Goal: Communication & Community: Ask a question

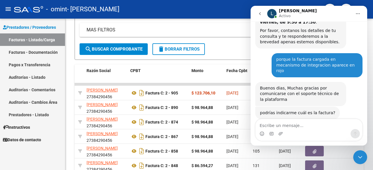
scroll to position [713, 0]
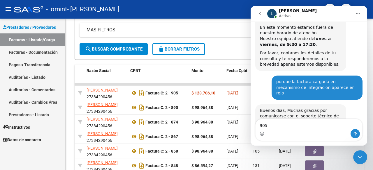
click at [260, 126] on textarea "905" at bounding box center [308, 124] width 107 height 10
type textarea "fac c 905"
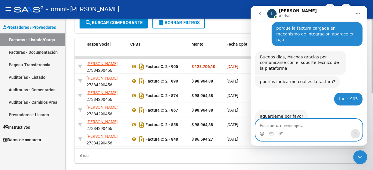
scroll to position [158, 0]
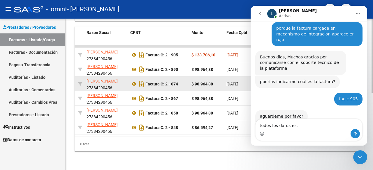
click at [190, 82] on datatable-body-cell "$ 98.964,88" at bounding box center [206, 84] width 35 height 14
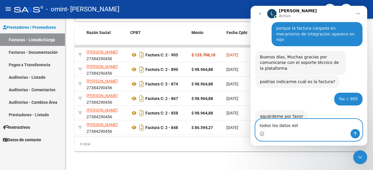
click at [316, 127] on textarea "todos los datos est" at bounding box center [308, 124] width 107 height 10
type textarea "todos los datos estan en rojo"
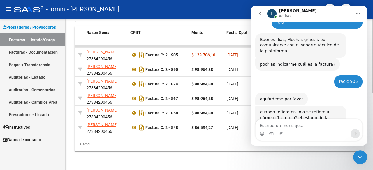
drag, startPoint x: 206, startPoint y: 130, endPoint x: 190, endPoint y: 133, distance: 16.0
click at [206, 130] on datatable-body-cell "$ 86.594,27" at bounding box center [206, 128] width 35 height 14
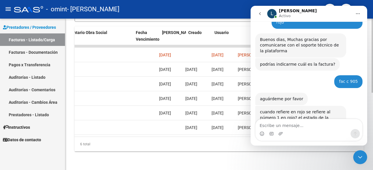
scroll to position [0, 939]
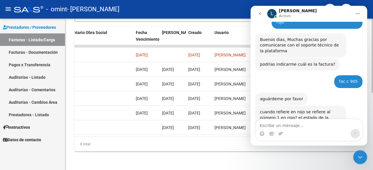
drag, startPoint x: 206, startPoint y: 134, endPoint x: 49, endPoint y: 117, distance: 158.2
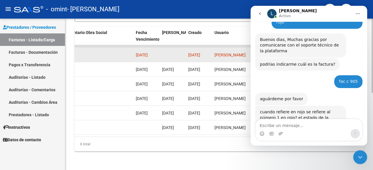
click at [214, 55] on datatable-body-cell "[PERSON_NAME]" at bounding box center [235, 55] width 47 height 14
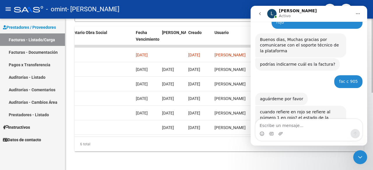
click at [106, 141] on div "6 total" at bounding box center [219, 144] width 289 height 15
click at [358, 15] on icon "Inicio" at bounding box center [357, 13] width 5 height 5
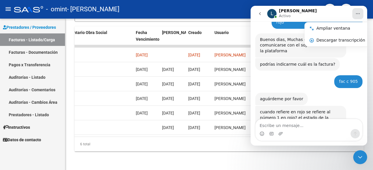
click at [227, 15] on div "- omint - [PERSON_NAME]" at bounding box center [166, 9] width 305 height 13
click at [356, 14] on icon "Inicio" at bounding box center [357, 13] width 5 height 5
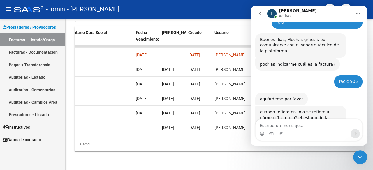
click at [357, 14] on icon "Inicio" at bounding box center [357, 13] width 5 height 5
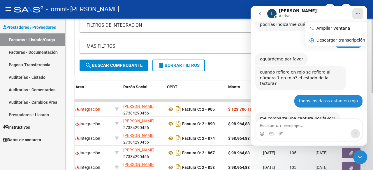
scroll to position [802, 0]
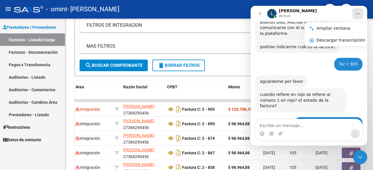
click at [362, 156] on icon "Cerrar Intercom Messenger" at bounding box center [359, 157] width 7 height 7
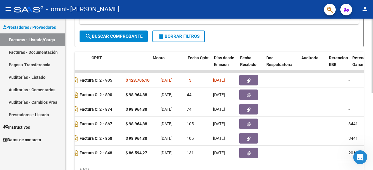
scroll to position [0, 188]
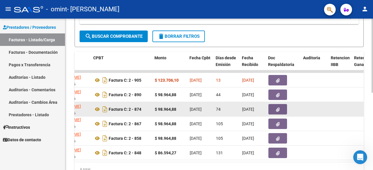
click at [231, 113] on datatable-body-cell "74" at bounding box center [226, 109] width 26 height 14
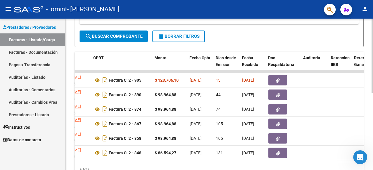
click at [371, 50] on div at bounding box center [371, 95] width 1 height 152
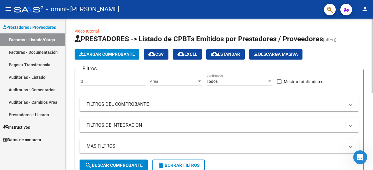
click at [358, 47] on app-list-header "PRESTADORES -> Listado de CPBTs Emitidos por Prestadores / Proveedores (alt+q) …" at bounding box center [219, 105] width 289 height 142
click at [235, 160] on form "Filtros Id Area Area Todos Confirmado Mostrar totalizadores FILTROS DEL COMPROB…" at bounding box center [219, 122] width 289 height 107
click at [371, 52] on div "Video tutorial PRESTADORES -> Listado de CPBTs Emitidos por Prestadores / Prove…" at bounding box center [219, 172] width 308 height 306
click at [361, 159] on icon "Abrir Intercom Messenger" at bounding box center [360, 158] width 10 height 10
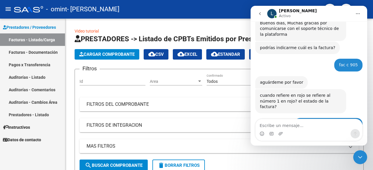
scroll to position [802, 0]
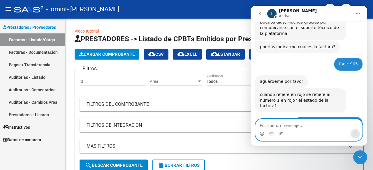
click at [280, 133] on icon "Adjuntar un archivo" at bounding box center [280, 133] width 4 height 3
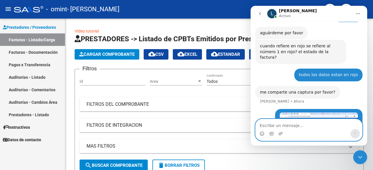
scroll to position [854, 0]
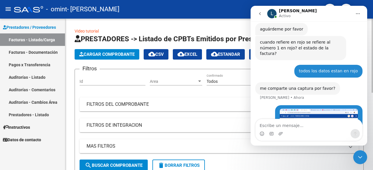
click at [135, 70] on form "Filtros Id Area Area Todos Confirmado Mostrar totalizadores FILTROS DEL COMPROB…" at bounding box center [219, 122] width 289 height 107
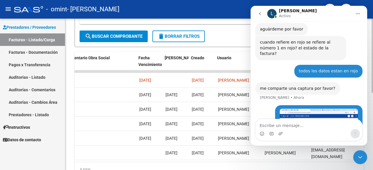
scroll to position [0, 939]
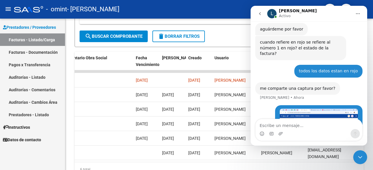
click at [361, 161] on icon "Cerrar Intercom Messenger" at bounding box center [359, 157] width 7 height 7
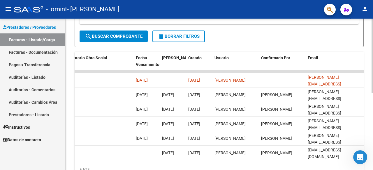
click at [360, 158] on icon "Abrir Intercom Messenger" at bounding box center [360, 158] width 10 height 10
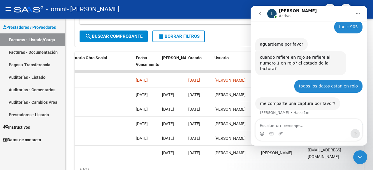
scroll to position [854, 0]
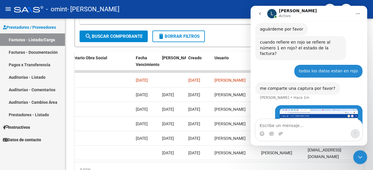
click at [299, 127] on textarea "Escribe un mensaje..." at bounding box center [308, 124] width 107 height 10
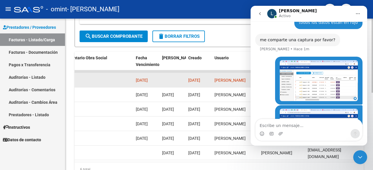
click at [107, 77] on datatable-body-cell at bounding box center [97, 80] width 73 height 14
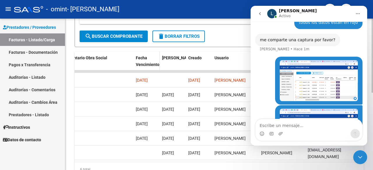
click at [137, 55] on div "Fecha Vencimiento" at bounding box center [147, 65] width 22 height 20
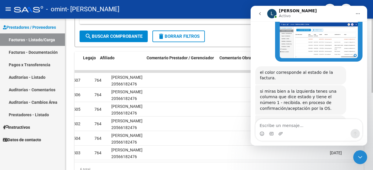
scroll to position [0, 939]
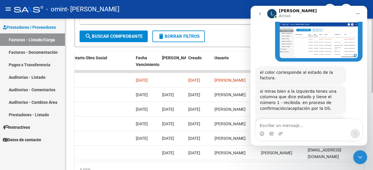
drag, startPoint x: 308, startPoint y: 164, endPoint x: 39, endPoint y: 134, distance: 270.7
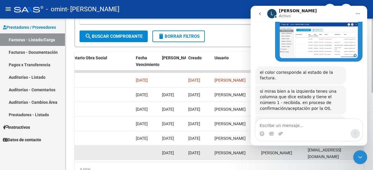
click at [352, 155] on div "[EMAIL_ADDRESS][DOMAIN_NAME]" at bounding box center [335, 153] width 54 height 12
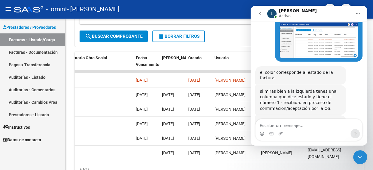
click at [363, 156] on icon "Cerrar Intercom Messenger" at bounding box center [359, 157] width 7 height 7
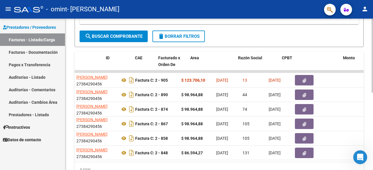
scroll to position [0, 0]
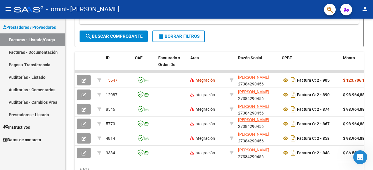
click at [362, 157] on icon "Abrir Intercom Messenger" at bounding box center [360, 158] width 10 height 10
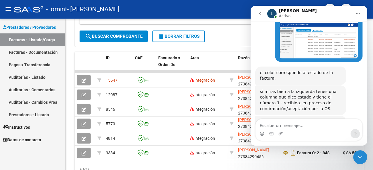
scroll to position [989, 0]
click at [294, 127] on textarea "Escribe un mensaje..." at bounding box center [308, 124] width 107 height 10
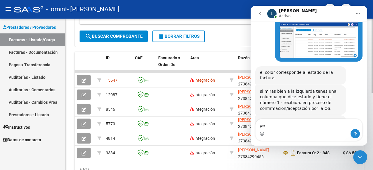
type textarea "p"
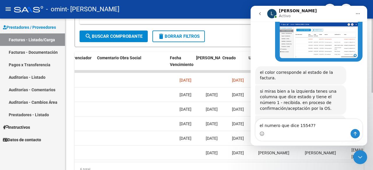
scroll to position [0, 939]
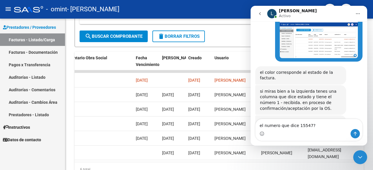
type textarea "el numero que dice 15547?"
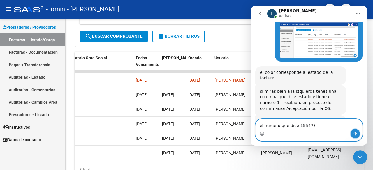
click at [355, 134] on icon "Enviar un mensaje…" at bounding box center [355, 134] width 3 height 4
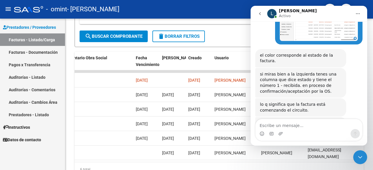
click at [355, 15] on button "Inicio" at bounding box center [357, 13] width 11 height 11
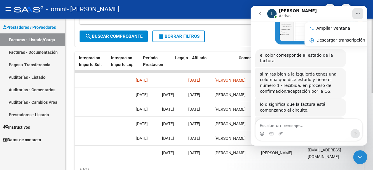
scroll to position [0, 686]
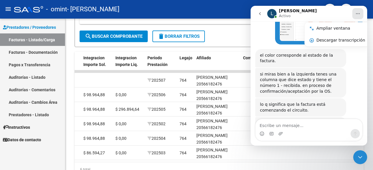
click at [359, 158] on icon "Cerrar Intercom Messenger" at bounding box center [359, 157] width 7 height 7
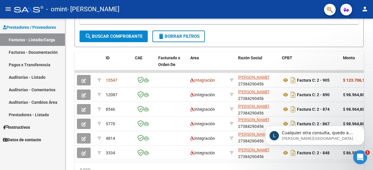
scroll to position [1102, 0]
